Goal: Contribute content

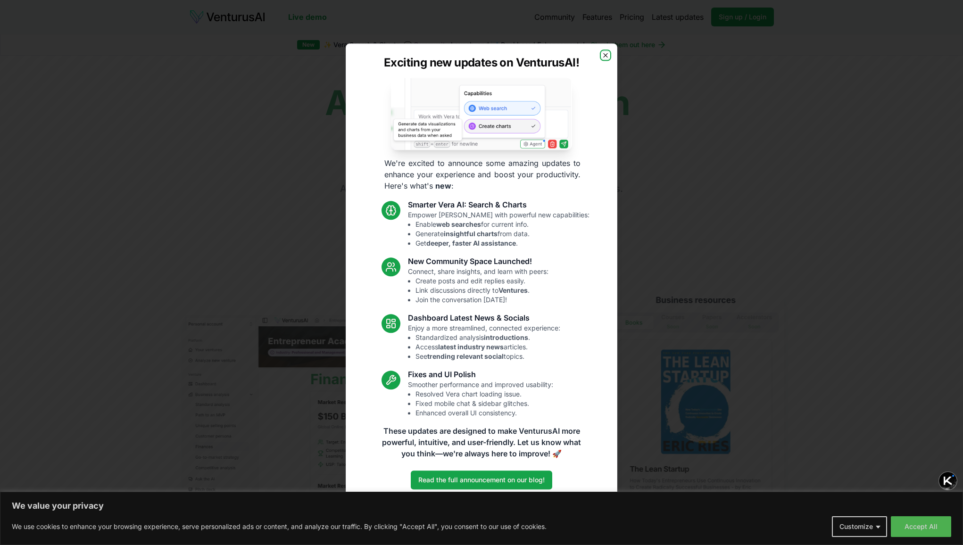
click at [604, 54] on icon "button" at bounding box center [606, 55] width 4 height 4
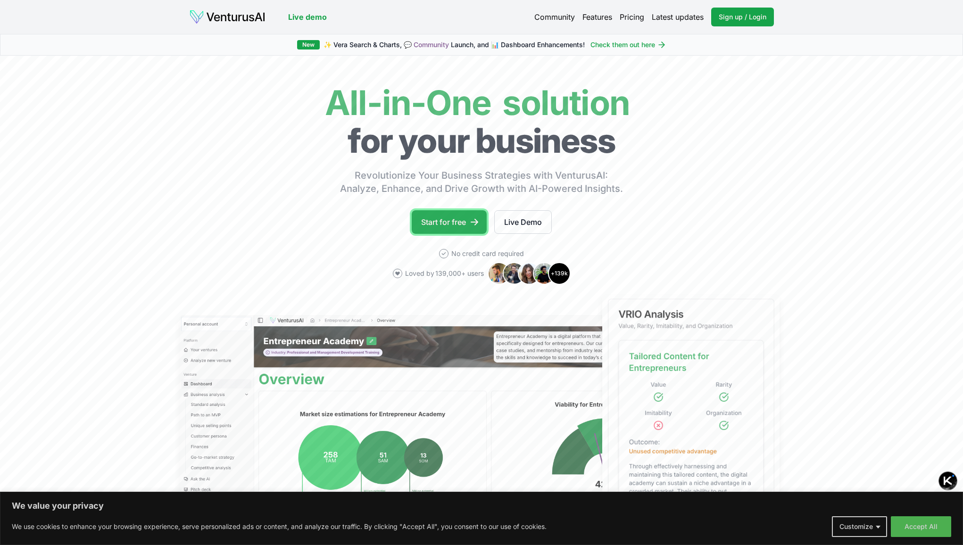
click at [444, 218] on link "Start for free" at bounding box center [449, 222] width 75 height 24
click at [729, 19] on span "Sign up / Login" at bounding box center [743, 16] width 48 height 9
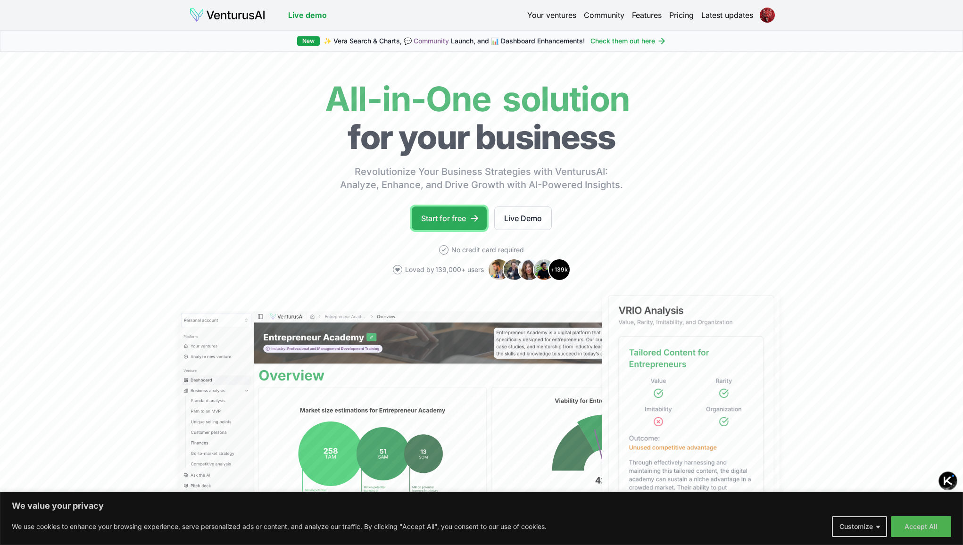
click at [452, 221] on link "Start for free" at bounding box center [449, 219] width 75 height 24
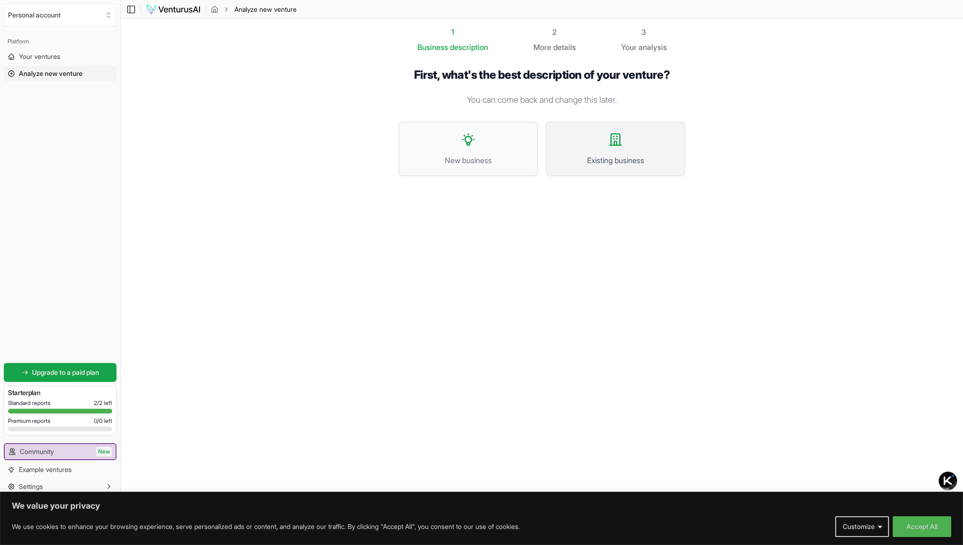
click at [632, 143] on button "Existing business" at bounding box center [616, 149] width 140 height 55
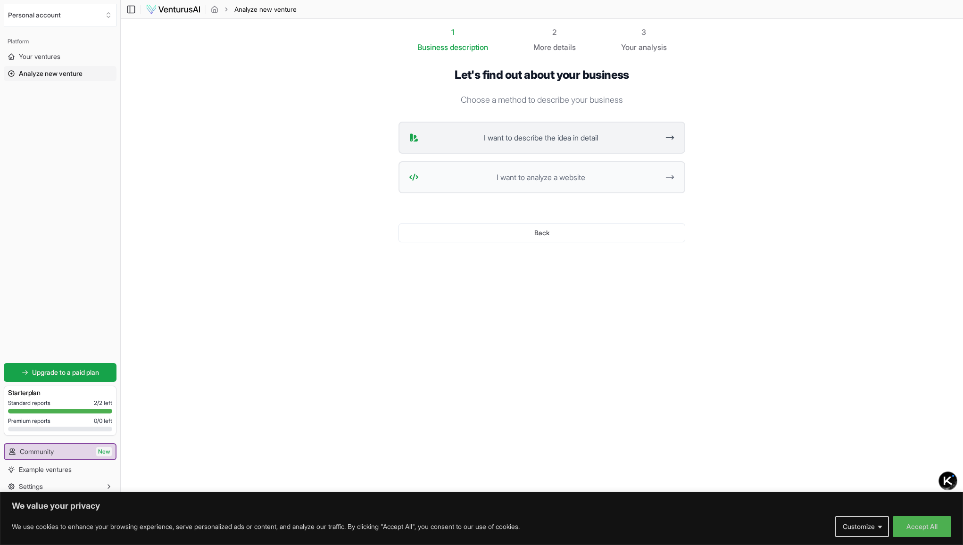
click at [518, 141] on span "I want to describe the idea in detail" at bounding box center [541, 137] width 236 height 11
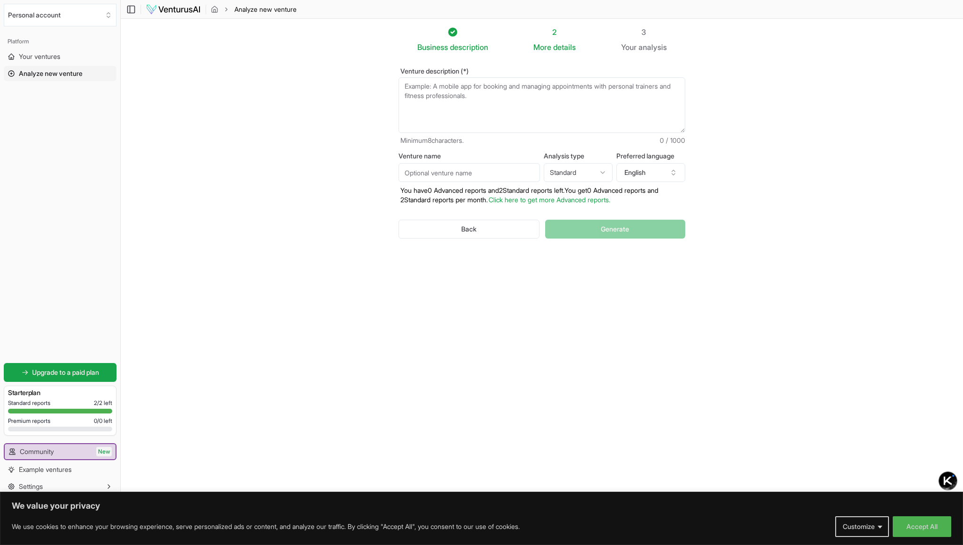
click at [462, 96] on textarea "Venture description (*)" at bounding box center [541, 105] width 287 height 56
paste textarea "Critic and recommend a business or corporate strategy for company XXX which are…"
type textarea "Critic and recommend a business or corporate strategy for company XXX which are…"
